Goal: Find specific page/section: Find specific page/section

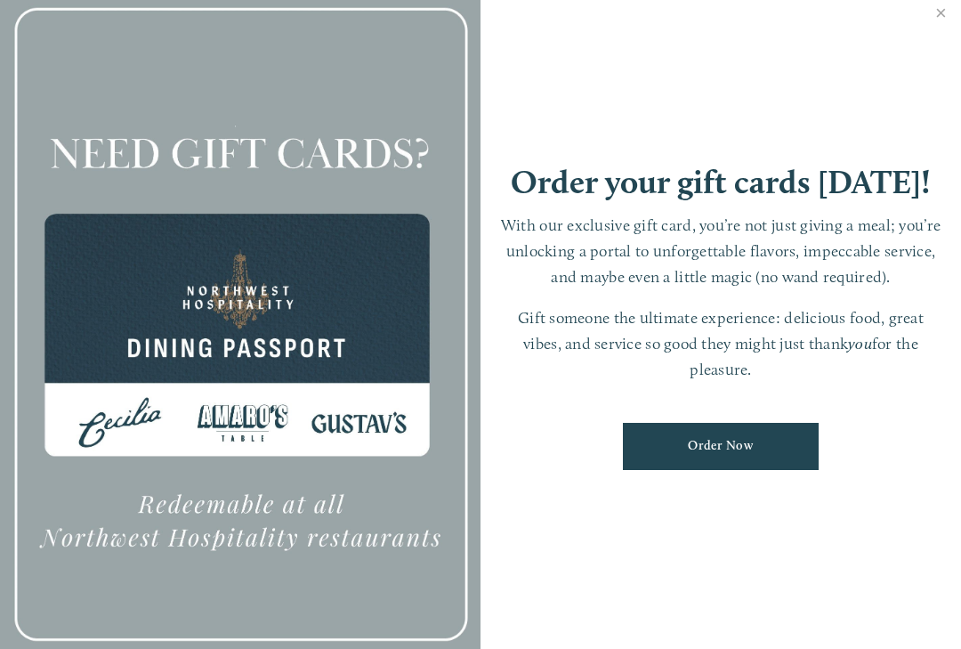
click at [949, 23] on link "Close" at bounding box center [941, 15] width 35 height 50
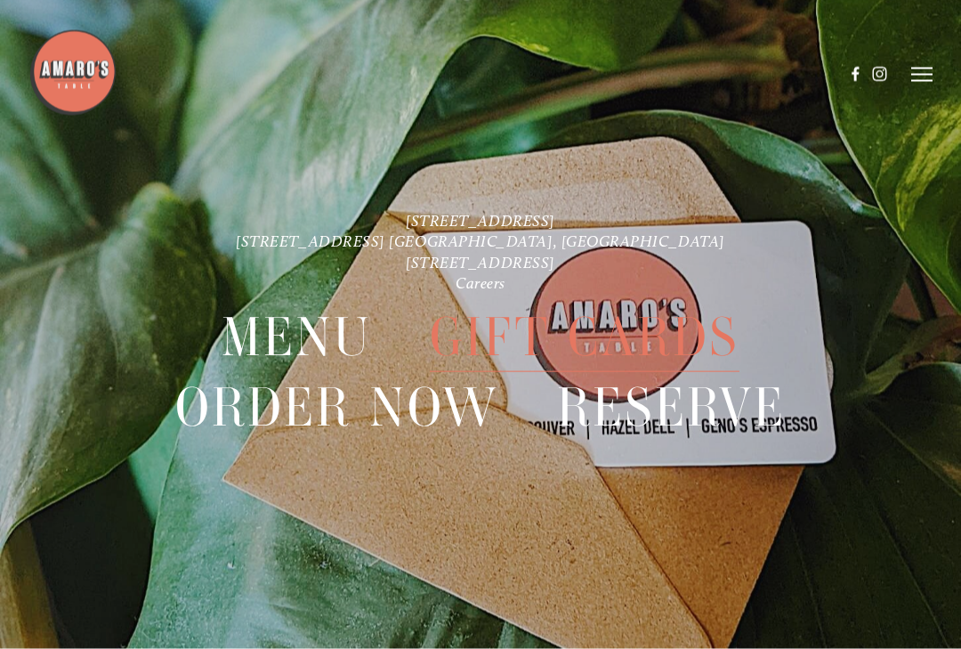
scroll to position [37, 0]
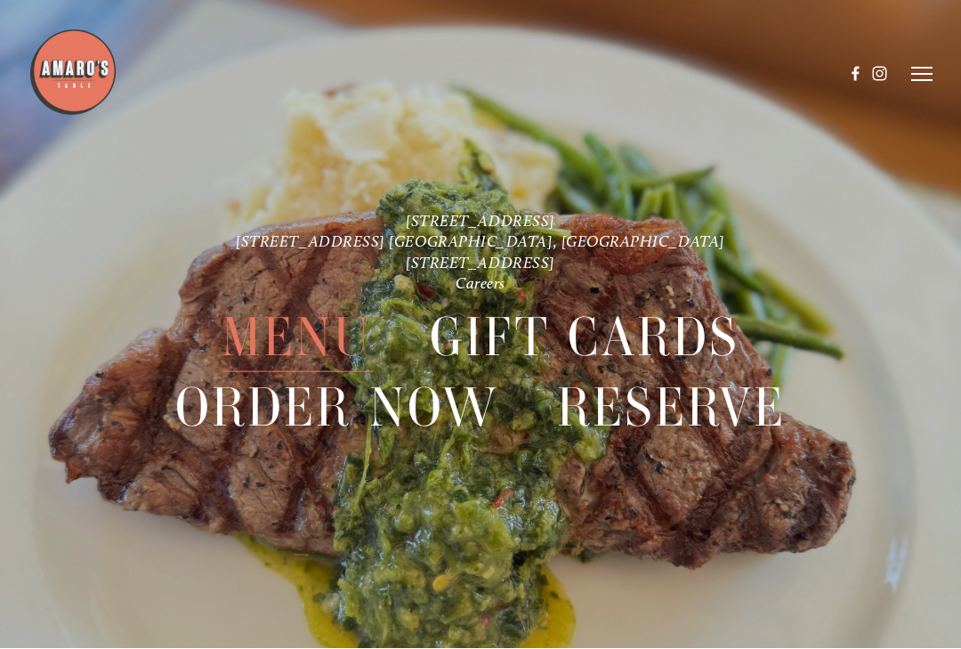
click at [928, 70] on icon at bounding box center [921, 75] width 21 height 16
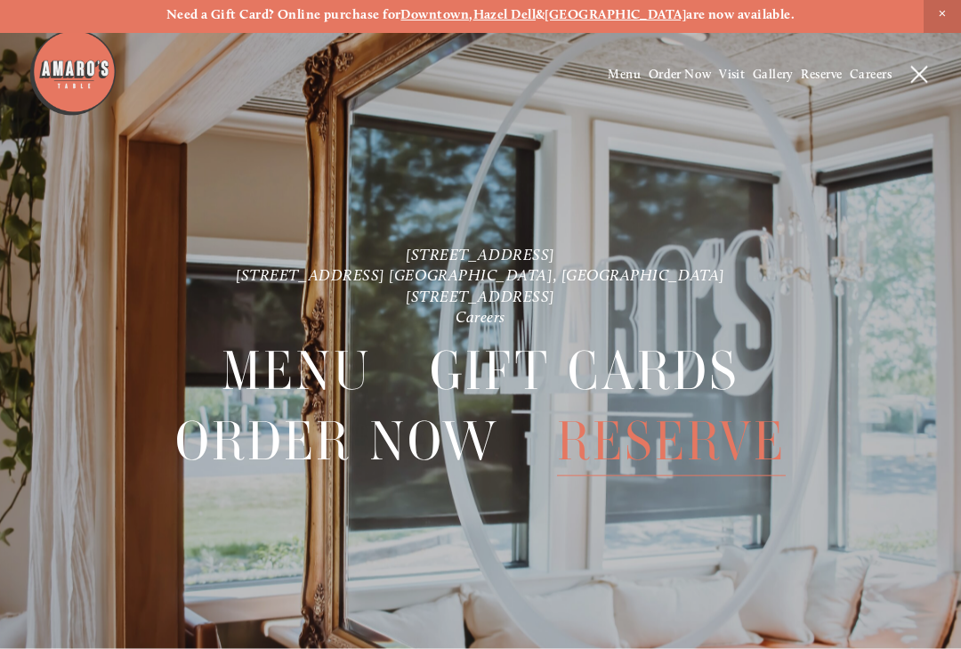
scroll to position [0, 0]
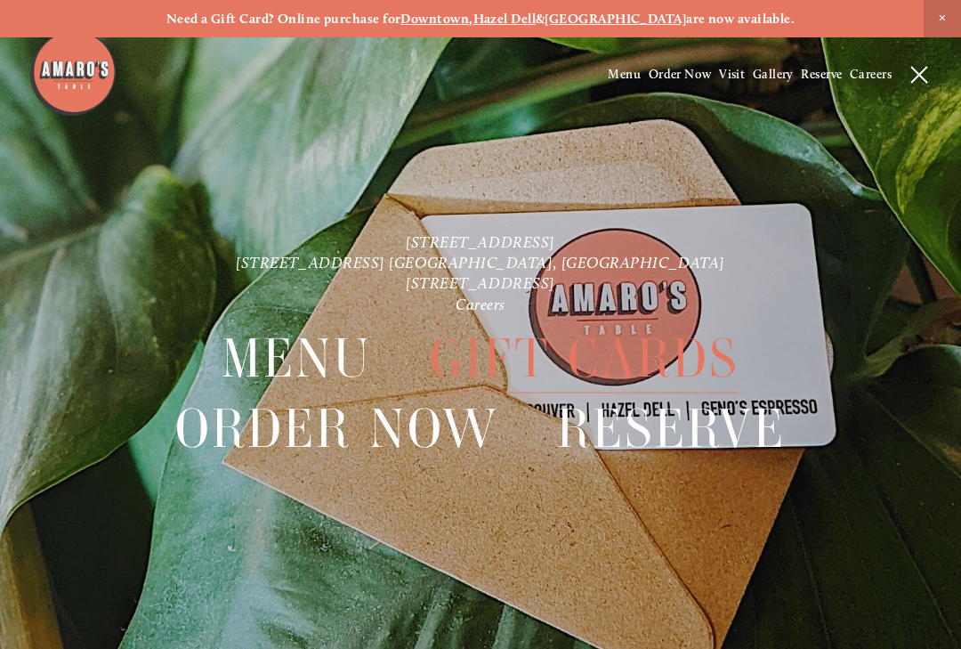
click at [537, 26] on strong "Hazel Dell" at bounding box center [504, 19] width 63 height 16
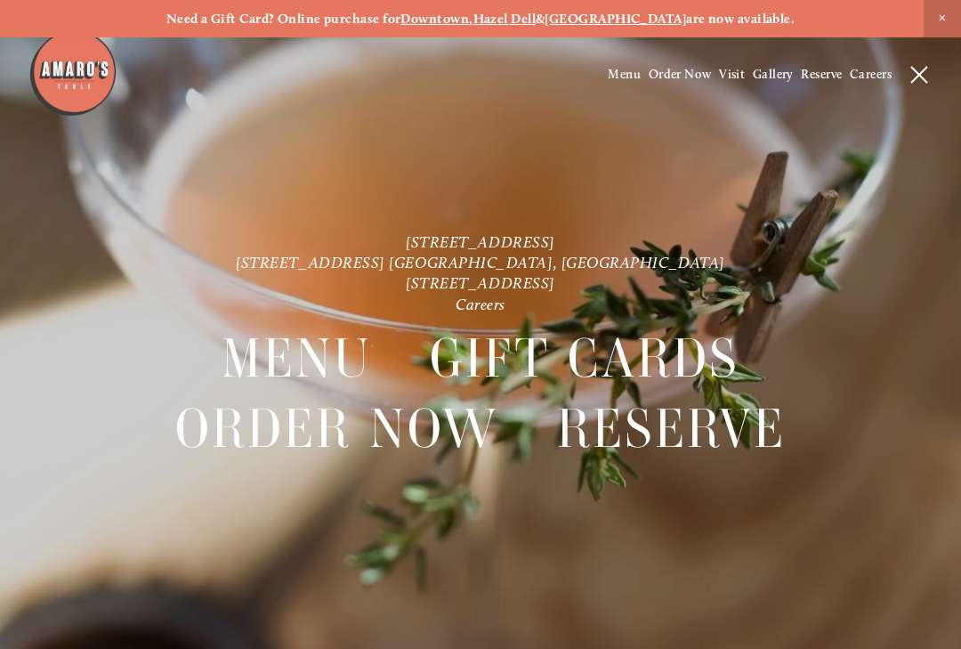
click at [461, 18] on strong "Downtown" at bounding box center [434, 19] width 69 height 16
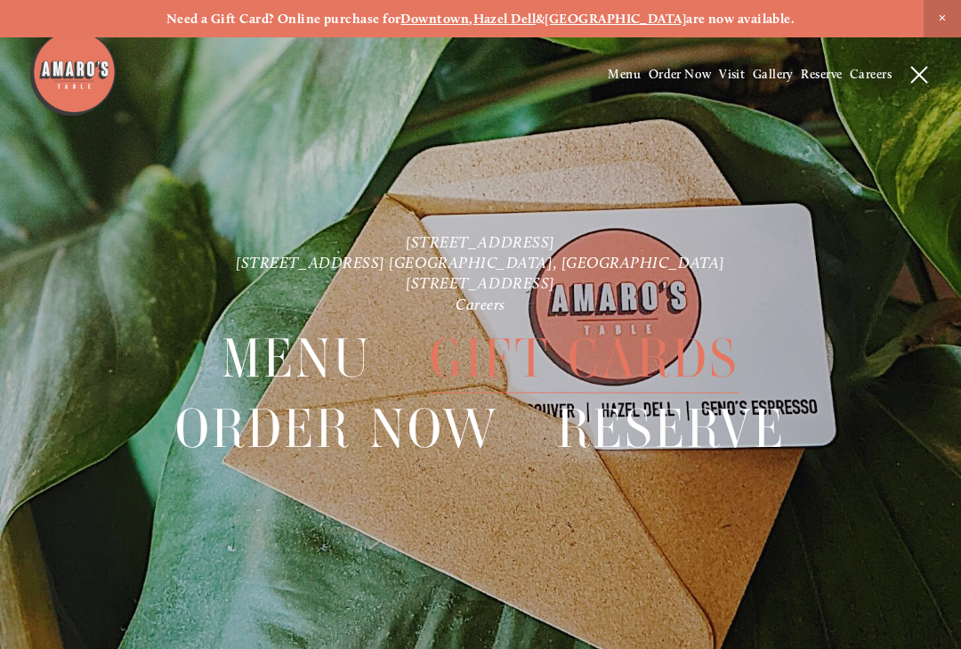
click at [544, 237] on link "[STREET_ADDRESS]" at bounding box center [480, 240] width 149 height 19
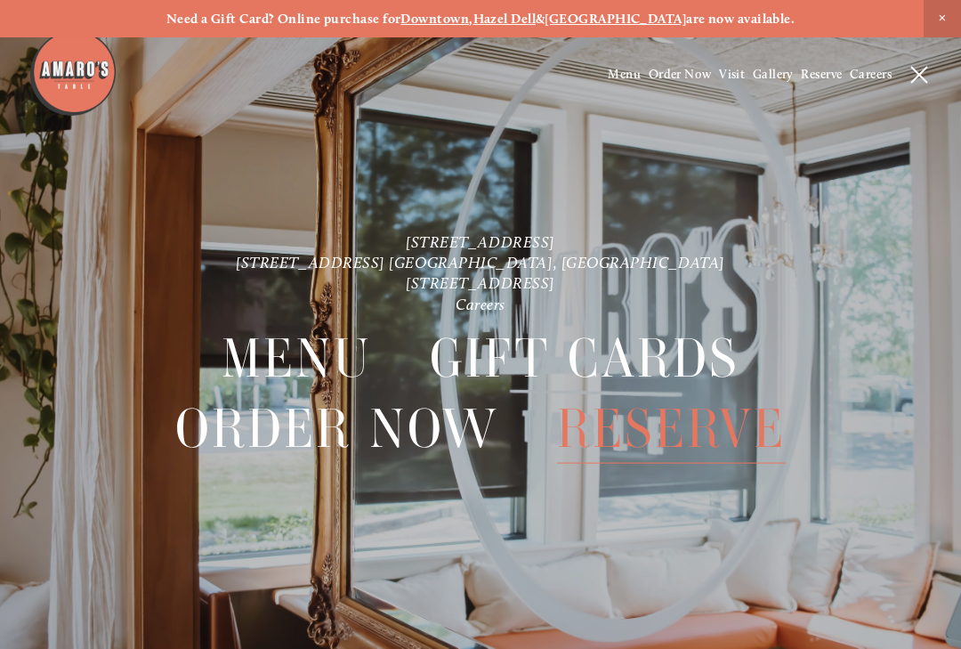
click at [461, 18] on strong "Downtown" at bounding box center [434, 19] width 69 height 16
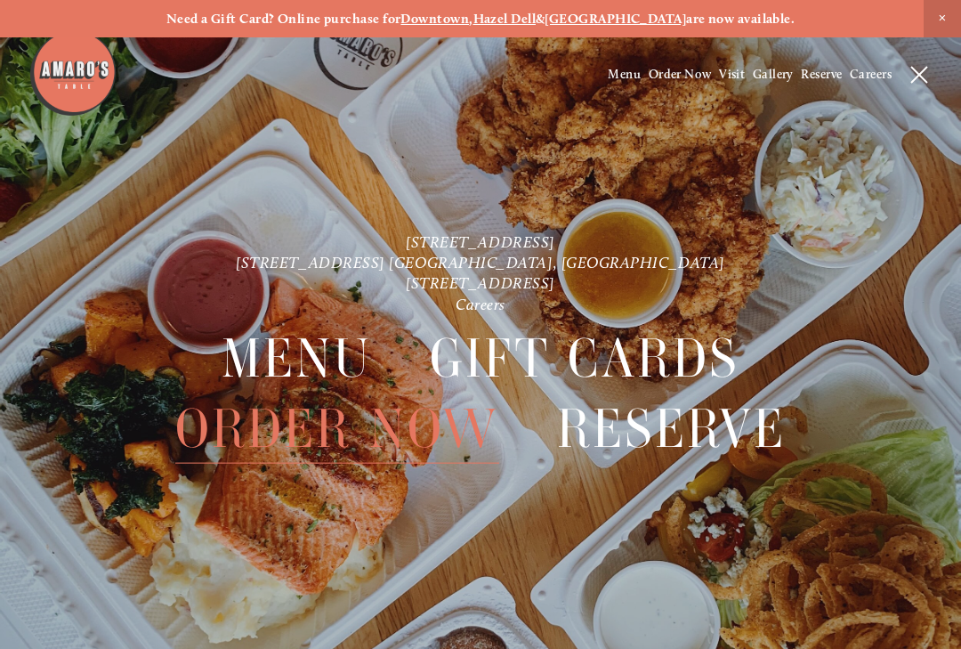
click at [427, 232] on link "[STREET_ADDRESS]" at bounding box center [480, 240] width 149 height 19
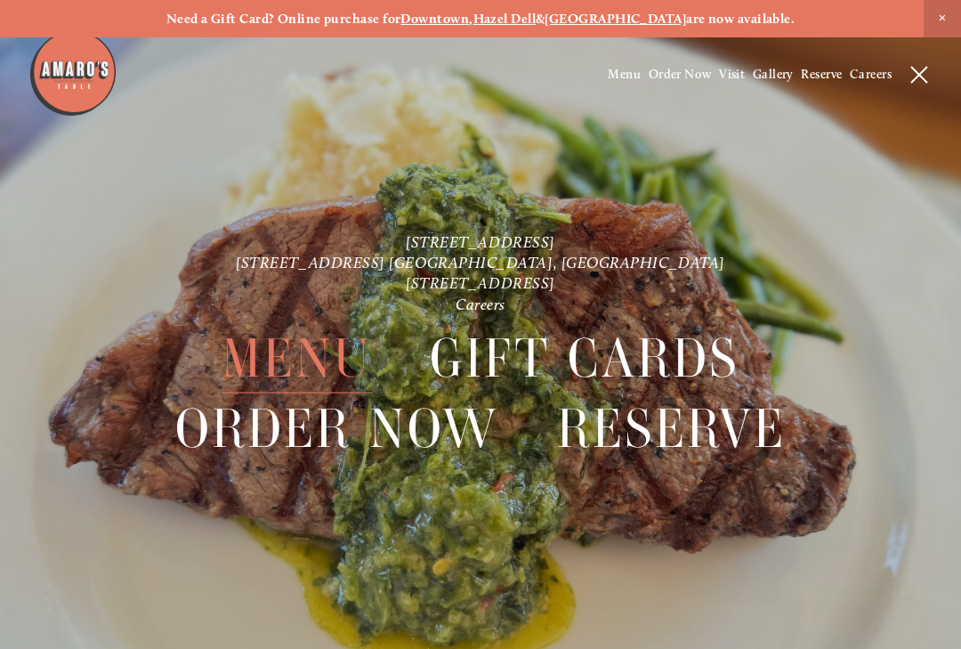
click at [314, 355] on span "Menu" at bounding box center [297, 358] width 150 height 69
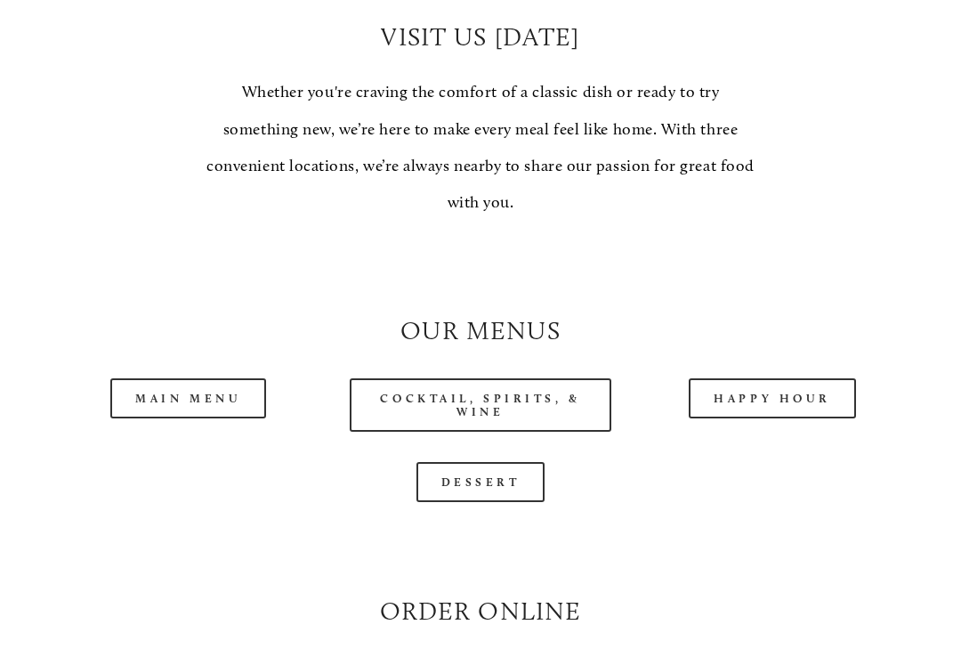
scroll to position [1298, 0]
click at [174, 389] on link "Main Menu" at bounding box center [188, 397] width 156 height 40
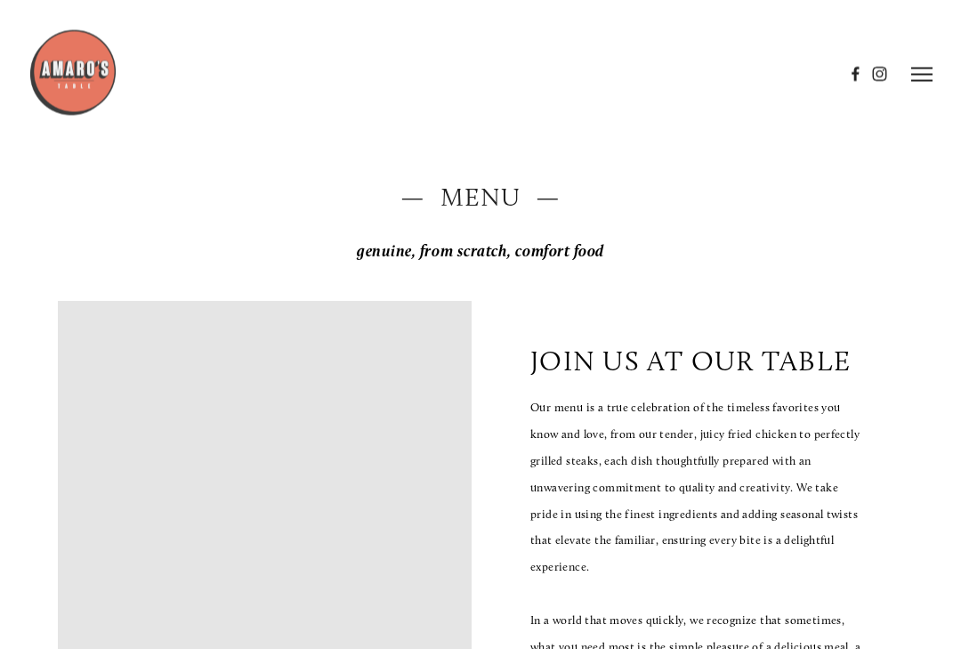
scroll to position [0, 0]
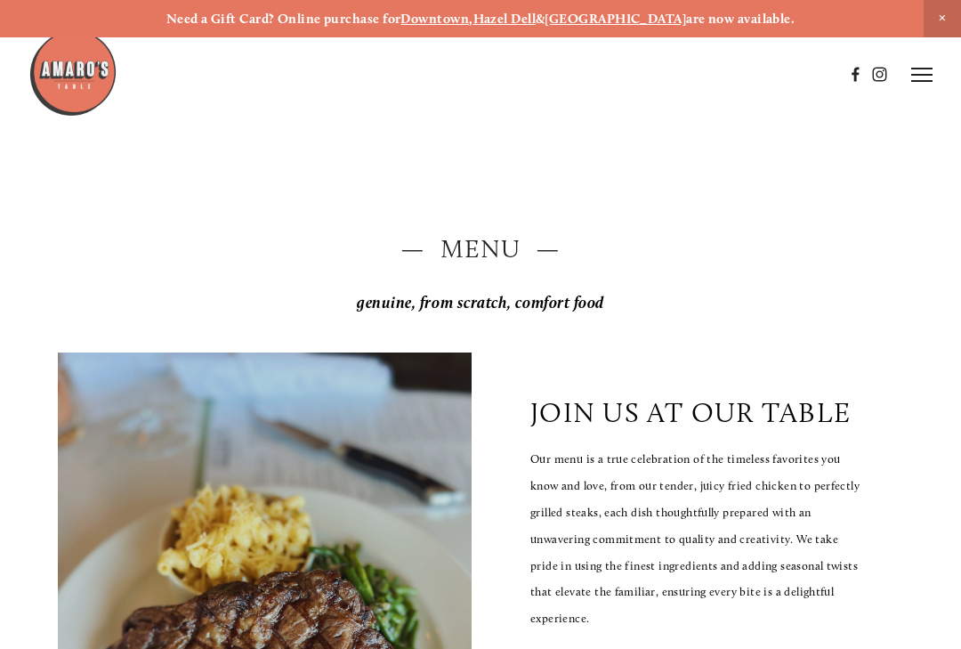
click at [922, 73] on icon at bounding box center [921, 75] width 21 height 16
click at [772, 72] on span "Gallery" at bounding box center [773, 74] width 41 height 15
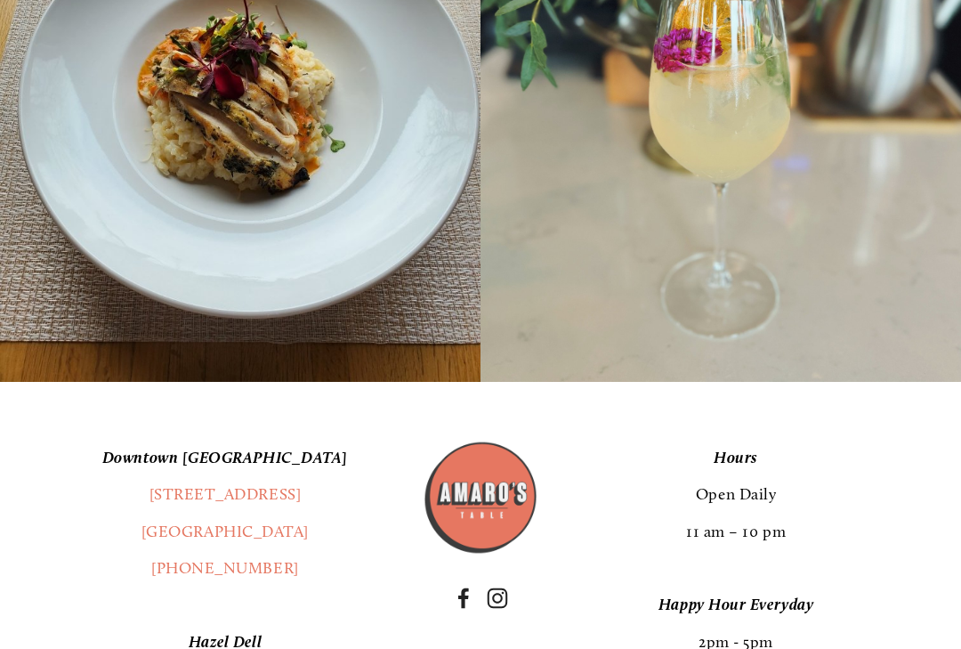
scroll to position [21519, 0]
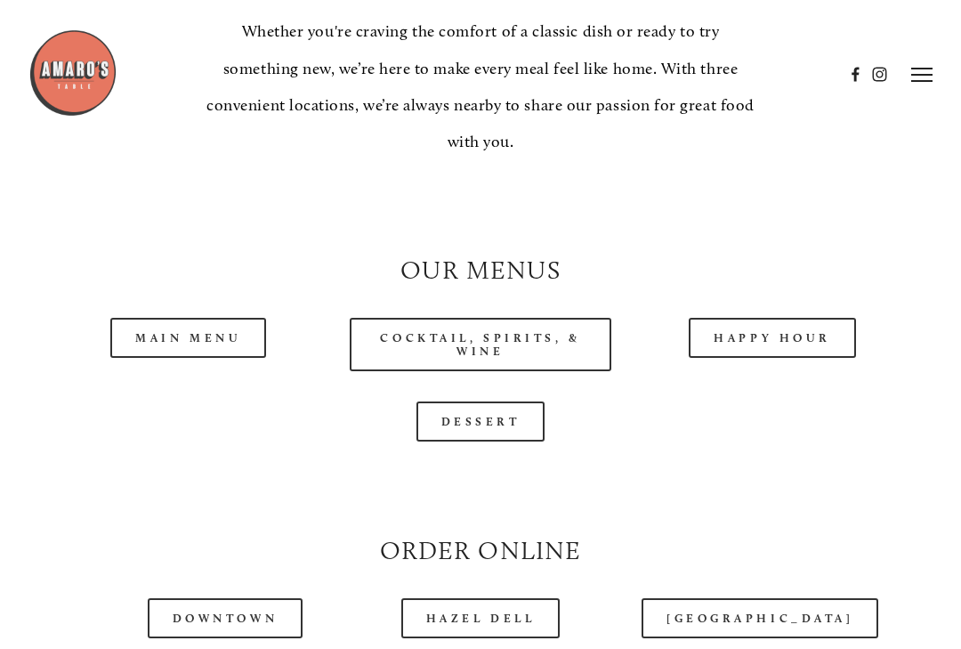
scroll to position [1357, 0]
click at [197, 328] on link "Main Menu" at bounding box center [188, 339] width 156 height 40
